Goal: Information Seeking & Learning: Learn about a topic

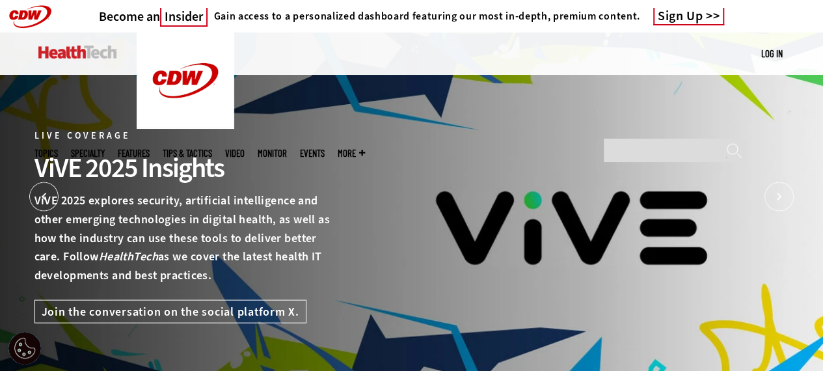
click at [53, 46] on img at bounding box center [77, 52] width 79 height 13
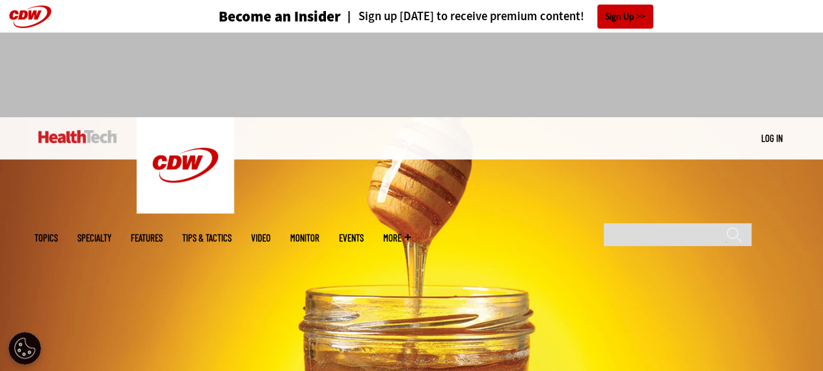
click at [163, 233] on link "Features" at bounding box center [147, 238] width 32 height 10
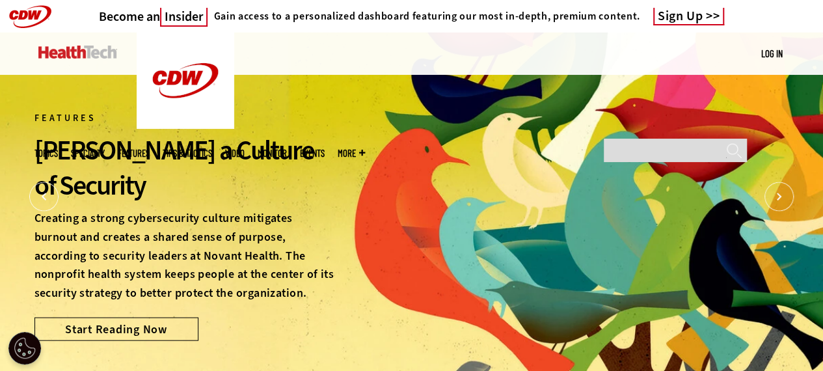
click at [44, 42] on link at bounding box center [77, 52] width 79 height 39
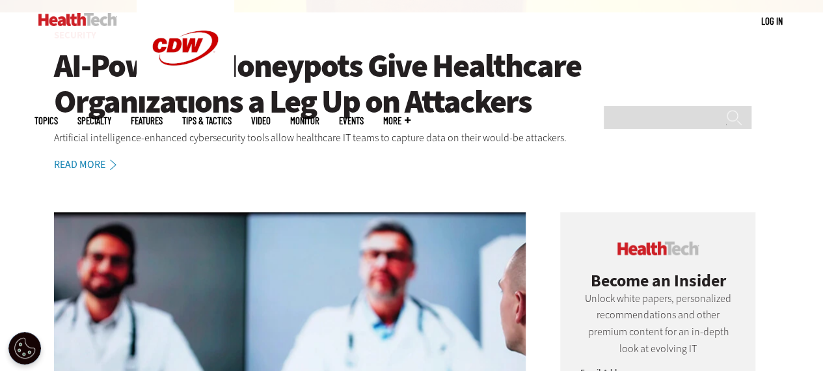
click at [151, 115] on h1 "AI-Powered Honeypots Give Healthcare Organizations a Leg Up on Attackers" at bounding box center [411, 84] width 715 height 72
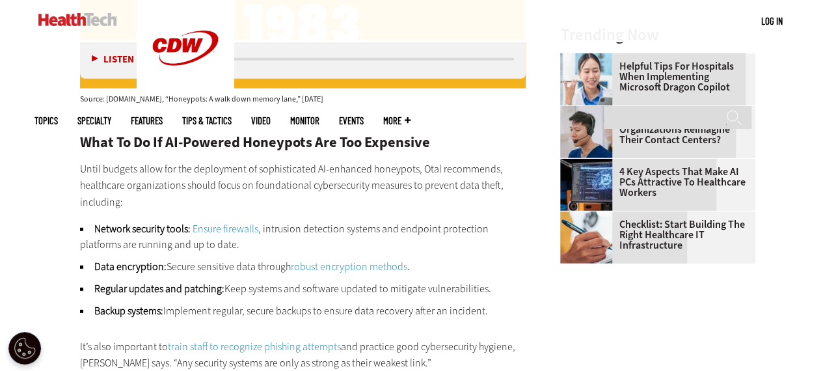
scroll to position [1882, 0]
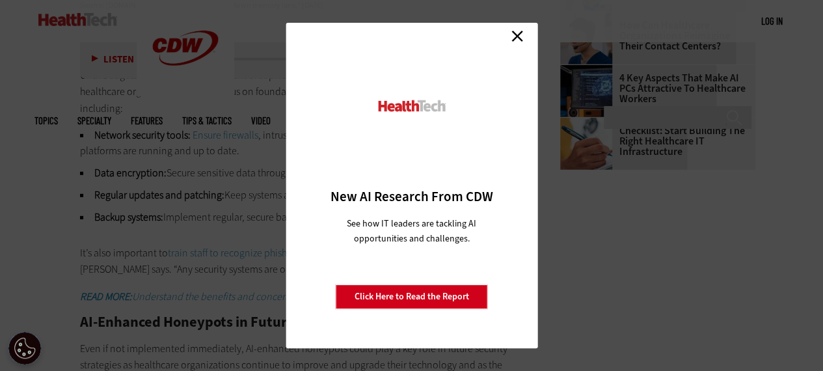
click at [511, 36] on link "Close" at bounding box center [517, 36] width 20 height 20
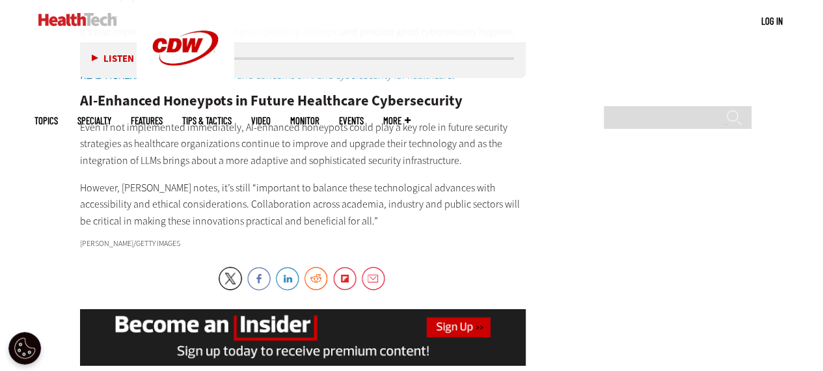
scroll to position [2142, 0]
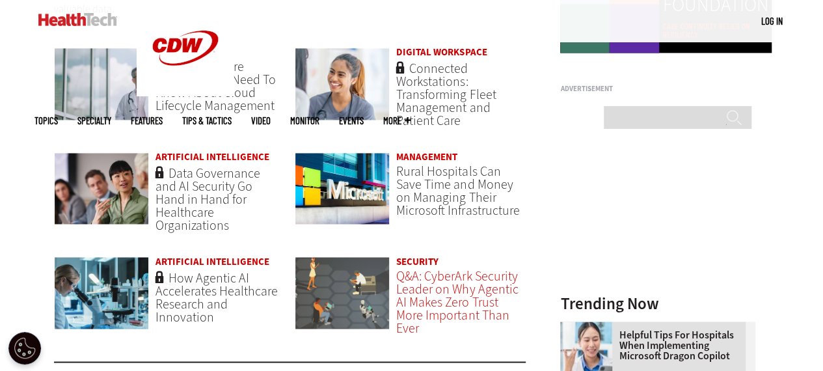
click at [438, 306] on span "Q&A: CyberArk Security Leader on Why Agentic AI Makes Zero Trust More Important…" at bounding box center [457, 302] width 122 height 70
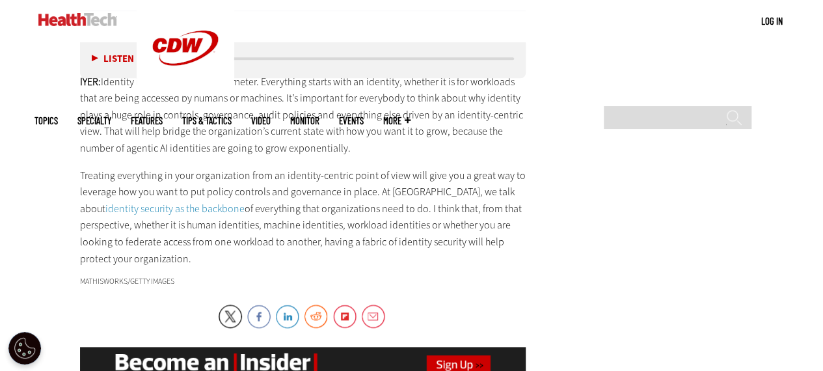
scroll to position [2077, 0]
